Goal: Book appointment/travel/reservation

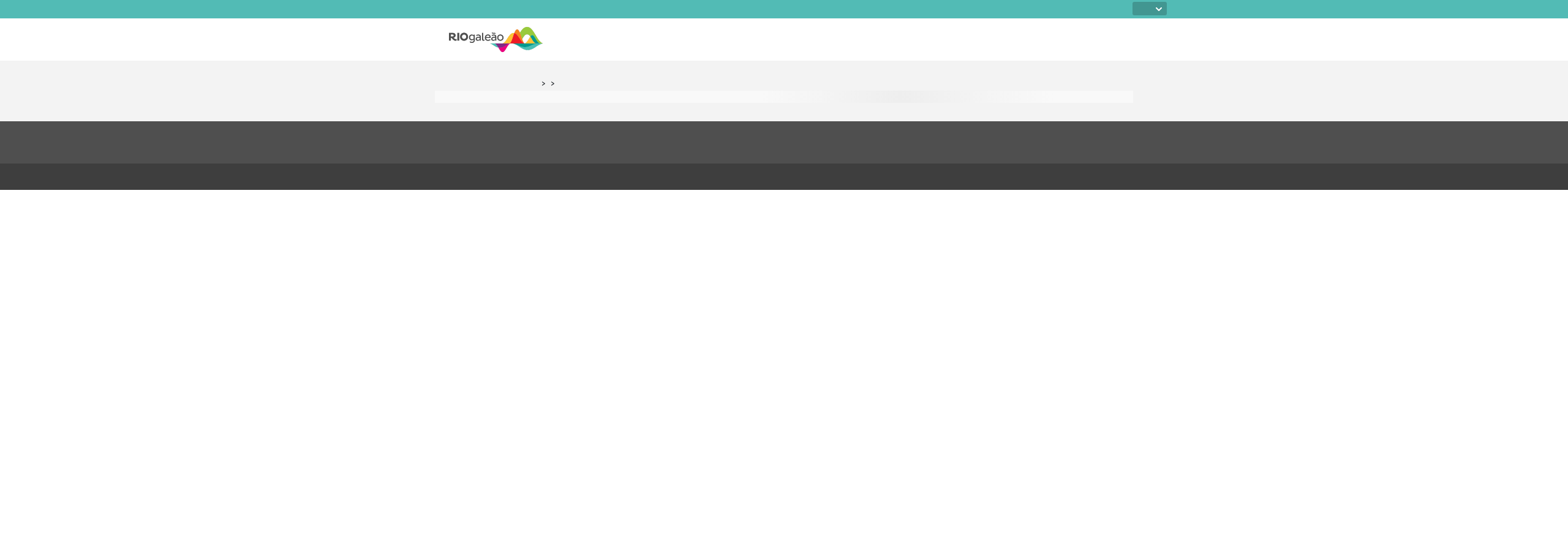
select select
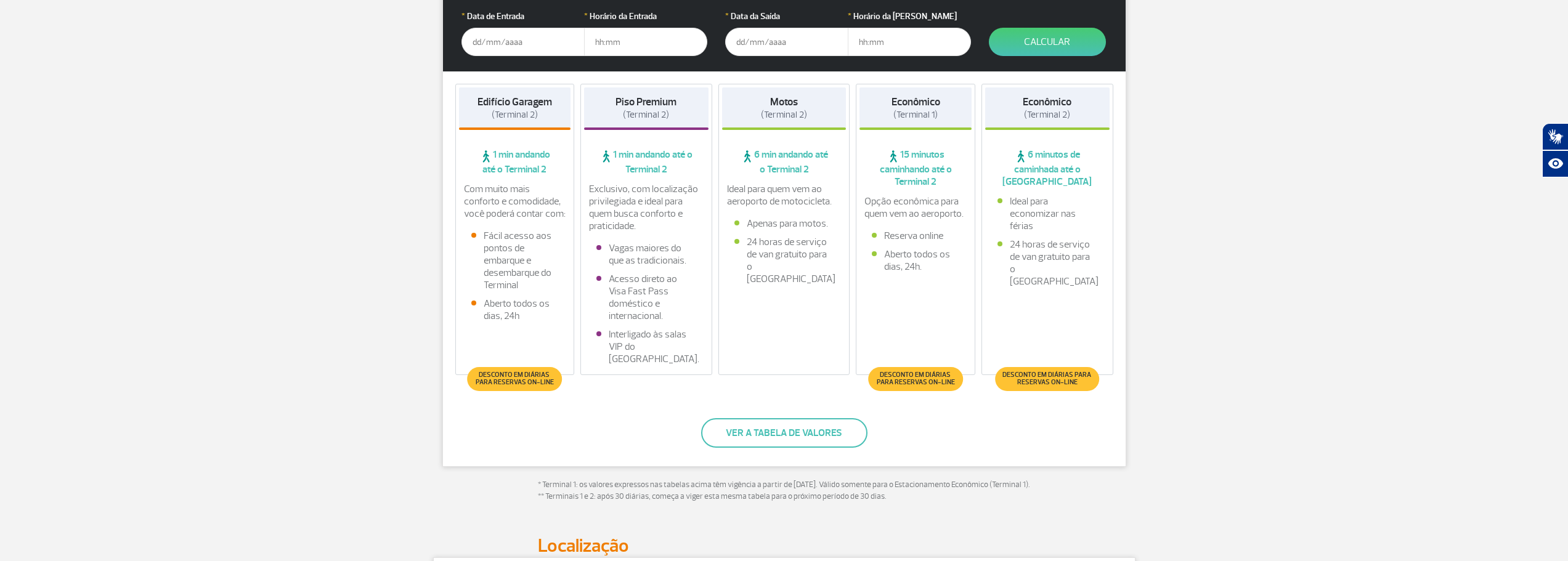
scroll to position [308, 0]
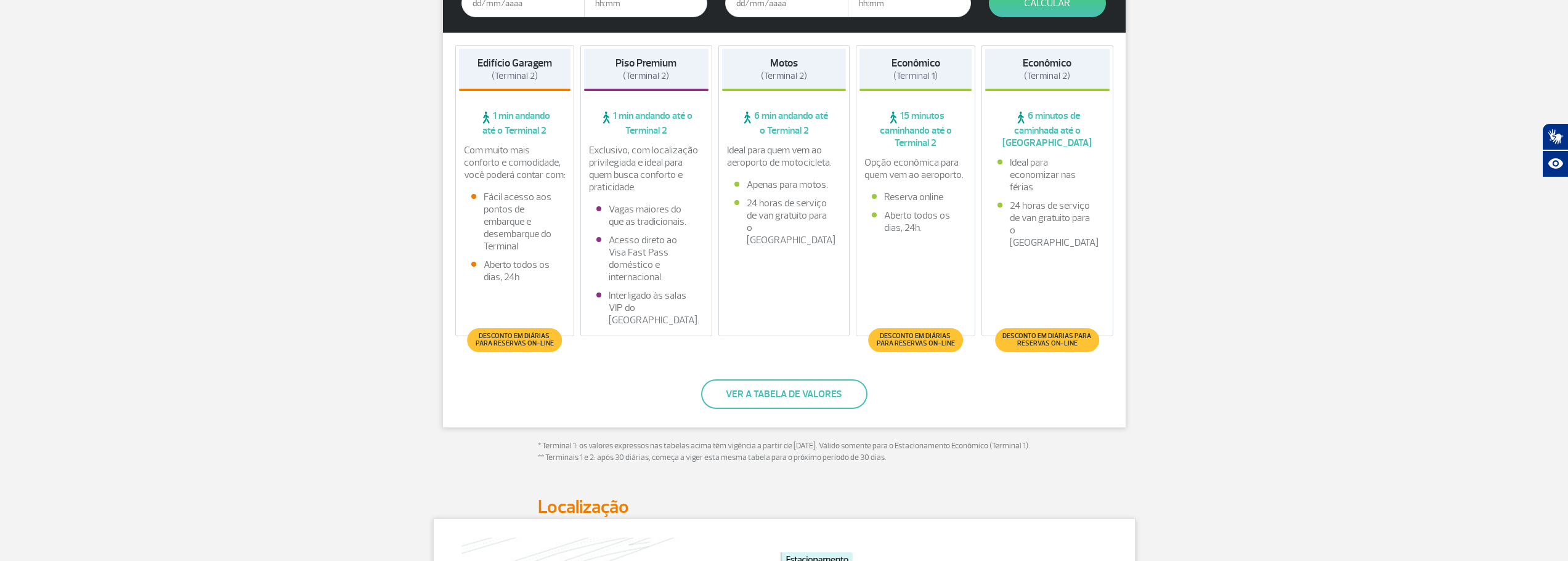
click at [535, 341] on span "Desconto em diárias para reservas on-line" at bounding box center [515, 340] width 82 height 15
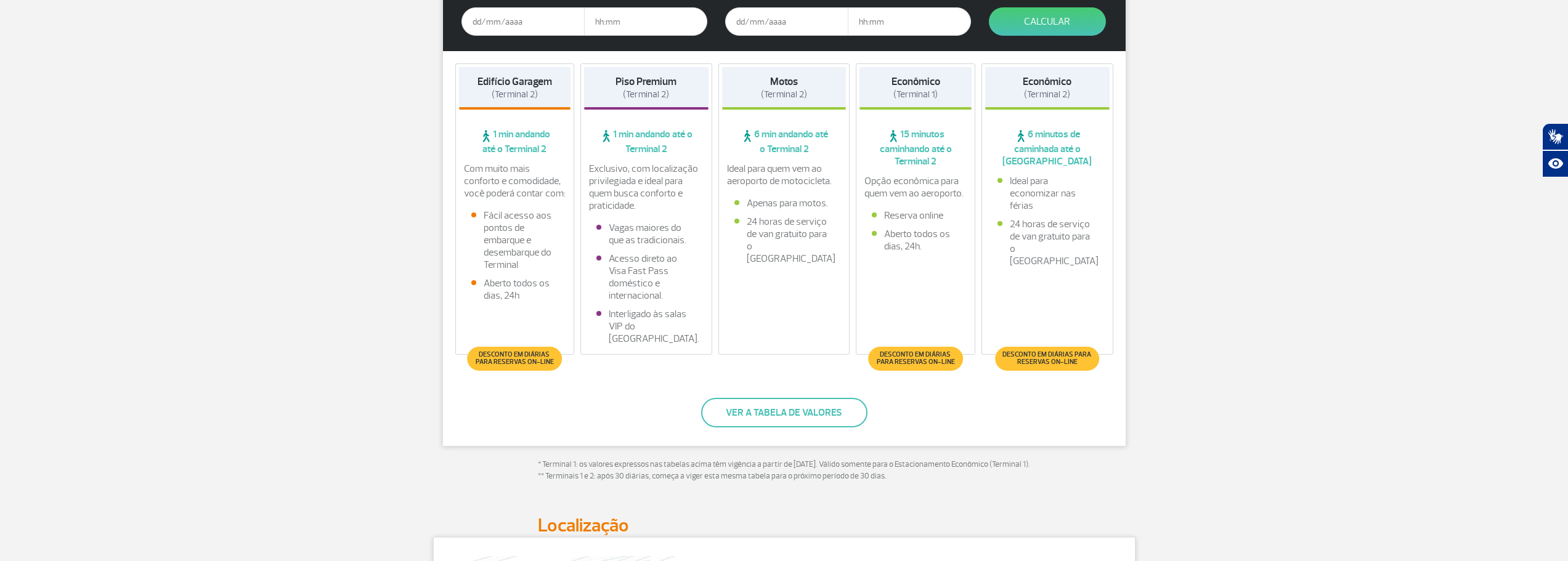
scroll to position [205, 0]
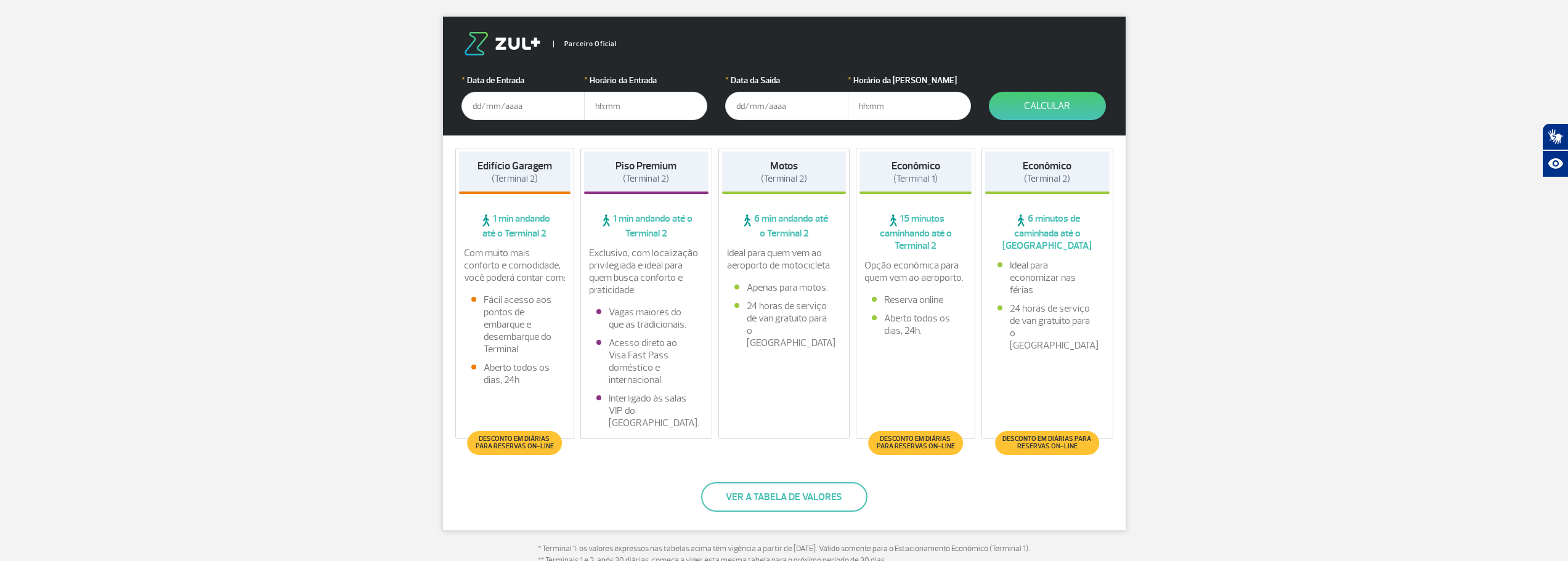
click at [501, 109] on input "text" at bounding box center [523, 106] width 123 height 28
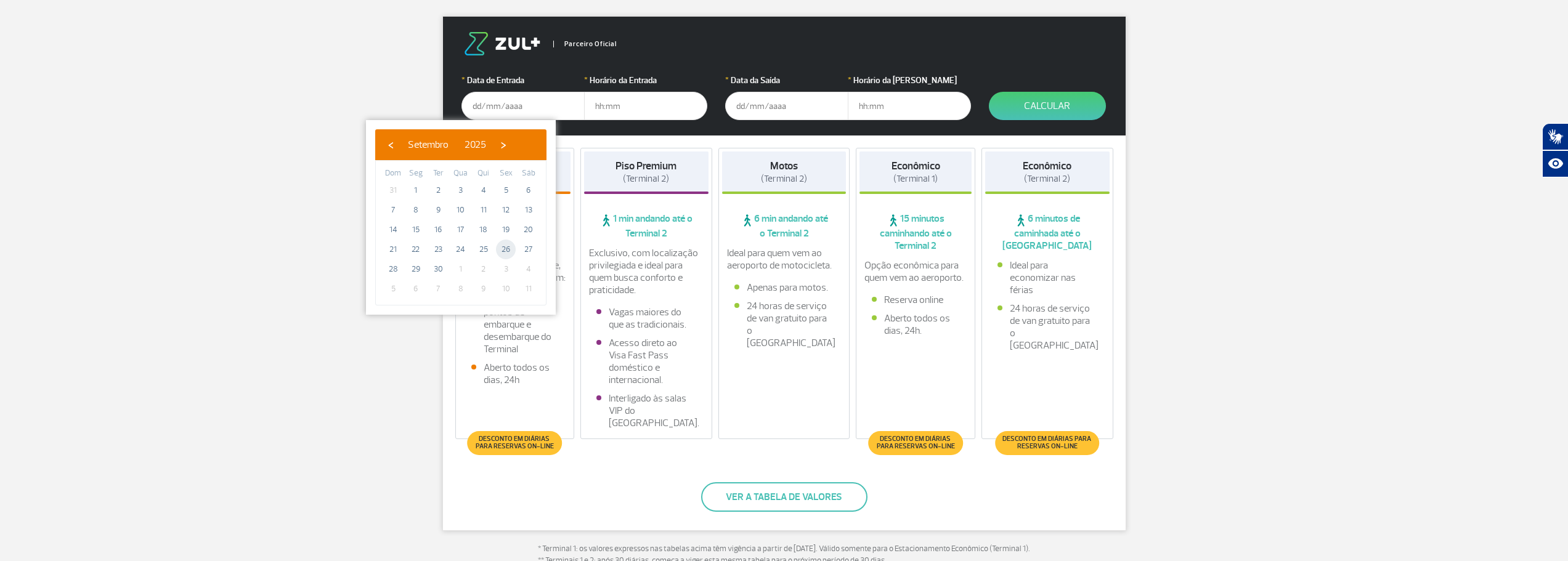
click at [508, 248] on span "26" at bounding box center [505, 249] width 20 height 20
type input "[DATE]"
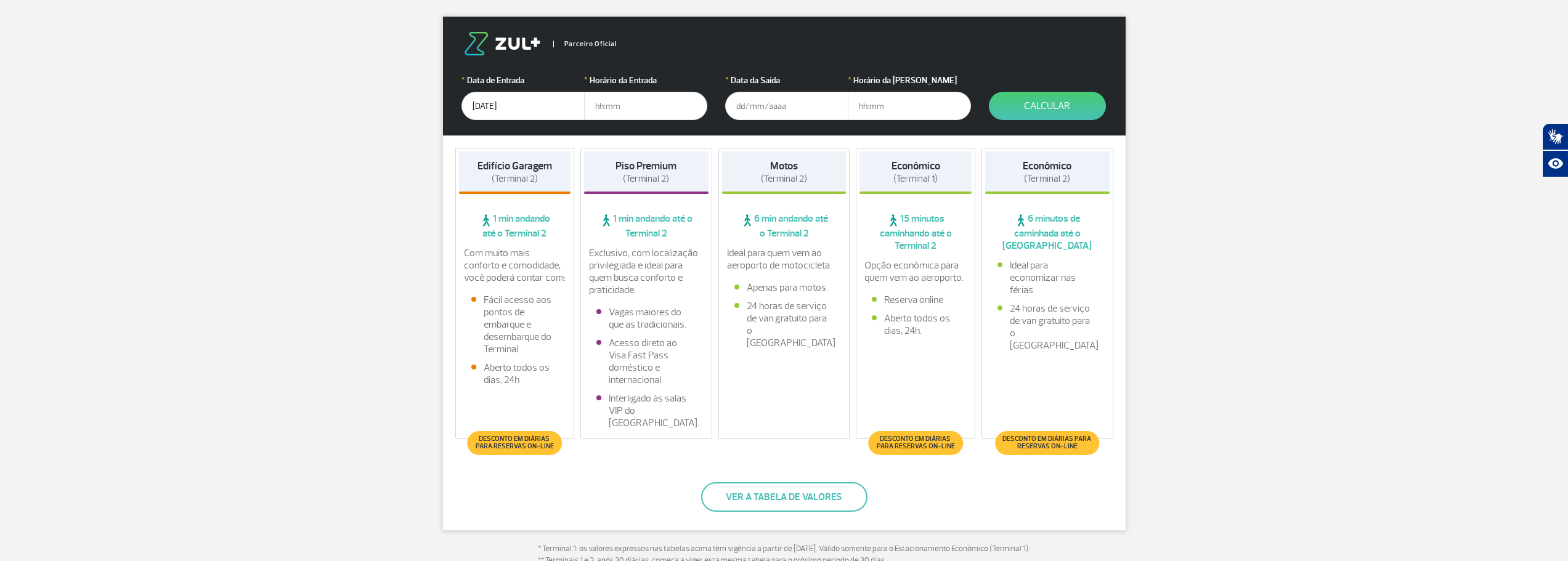
click at [666, 100] on input "text" at bounding box center [646, 106] width 123 height 28
click at [631, 101] on input "text" at bounding box center [646, 106] width 123 height 28
click at [608, 106] on input "text" at bounding box center [646, 106] width 123 height 28
type input "21:30"
type input "[DATE]"
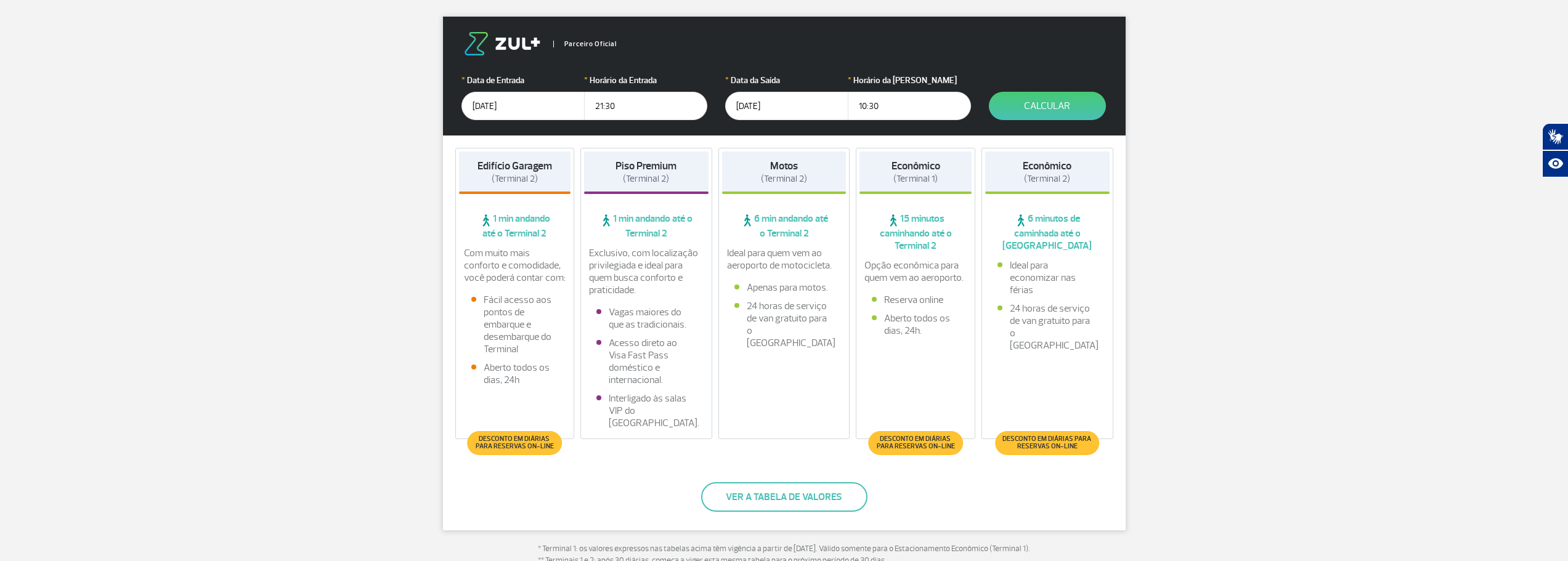
type input "10:30"
click at [1032, 108] on button "Calcular" at bounding box center [1047, 106] width 117 height 28
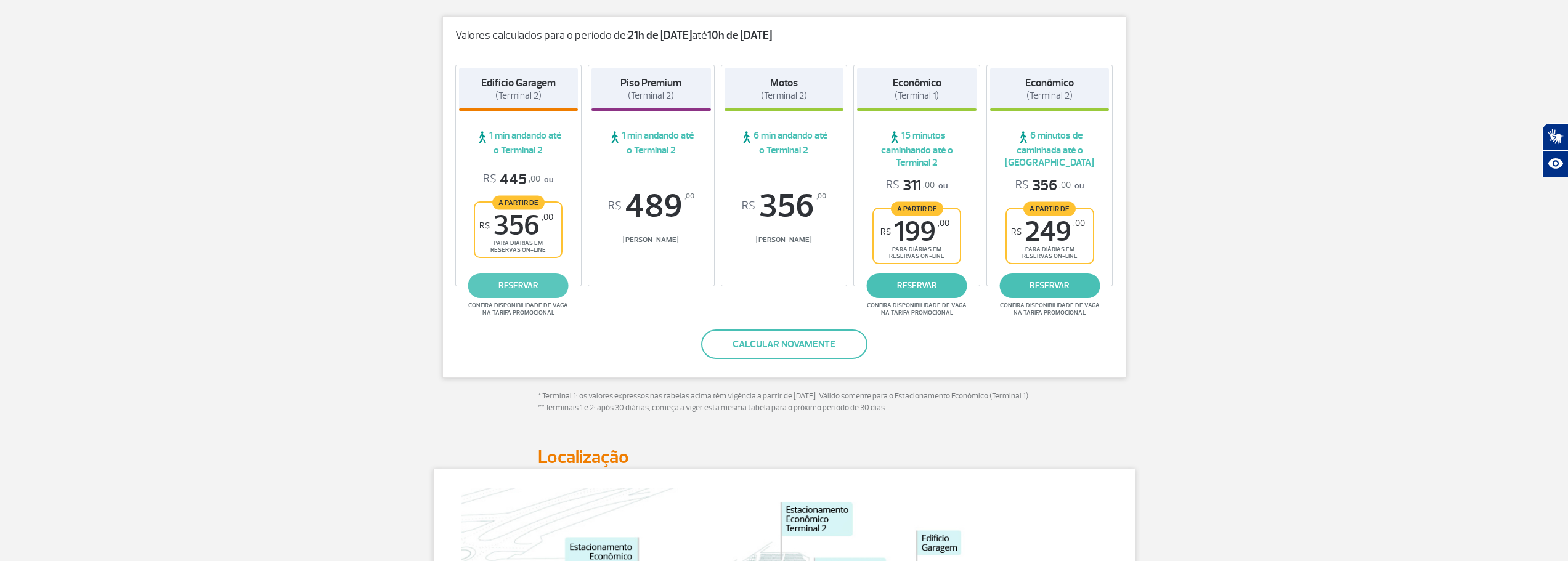
click at [515, 287] on link "reservar" at bounding box center [517, 285] width 100 height 24
